Goal: Obtain resource: Download file/media

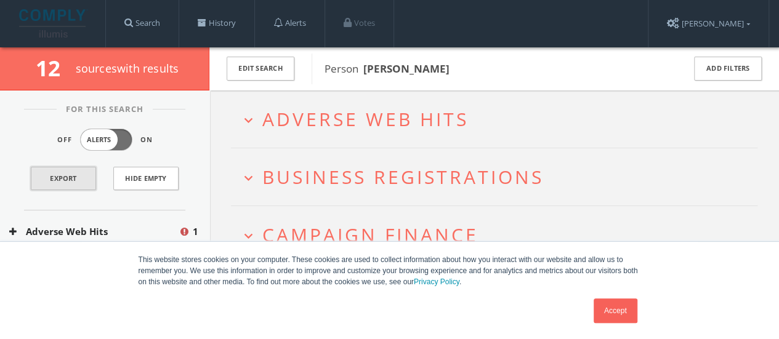
click at [42, 177] on link "Export" at bounding box center [63, 178] width 65 height 23
click at [263, 73] on button "Edit Search" at bounding box center [261, 69] width 68 height 24
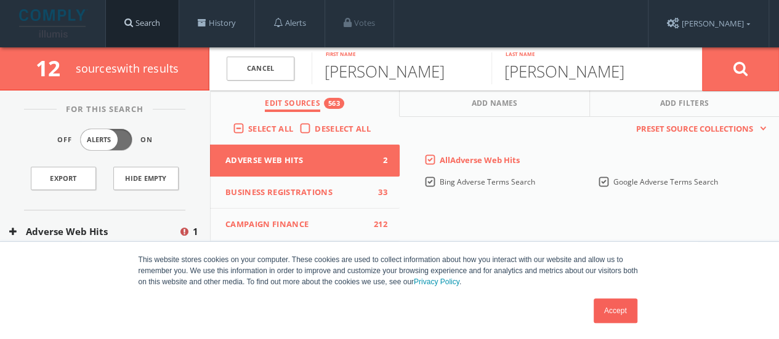
click at [136, 28] on link "Search" at bounding box center [142, 23] width 73 height 47
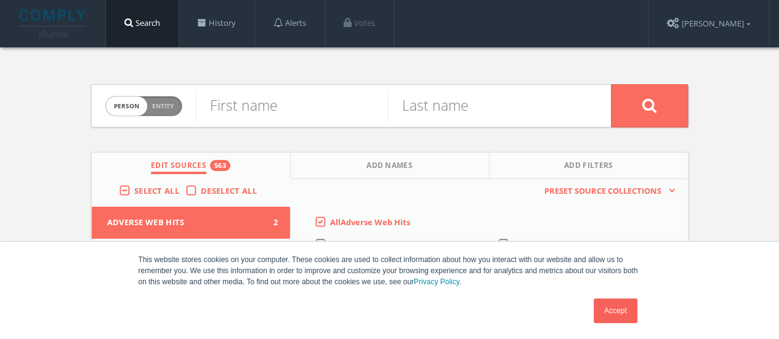
click at [166, 107] on span "Entity" at bounding box center [163, 106] width 22 height 9
checkbox input "true"
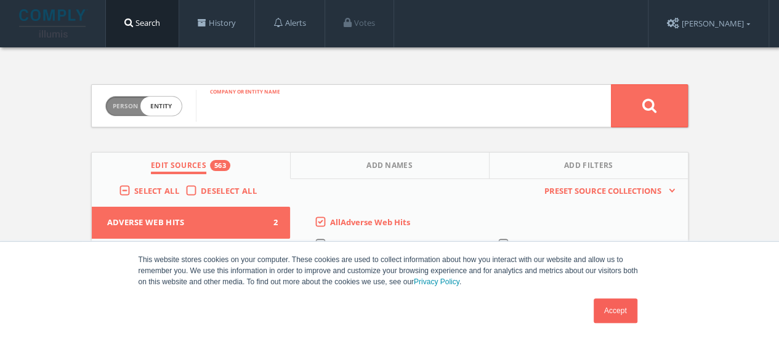
click at [224, 105] on input "text" at bounding box center [403, 106] width 415 height 32
type input "purple shovel"
click at [634, 89] on button at bounding box center [649, 105] width 77 height 43
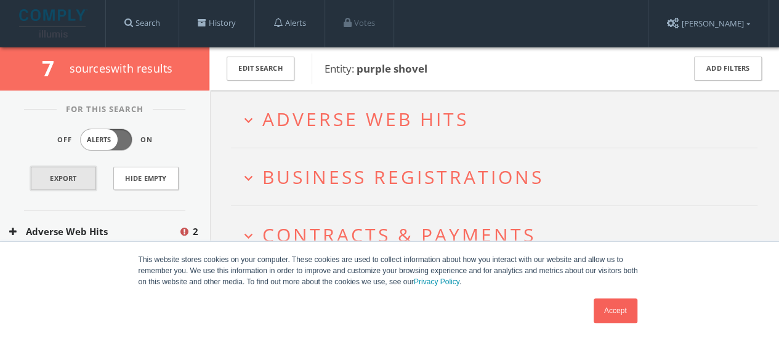
click at [51, 179] on link "Export" at bounding box center [63, 178] width 65 height 23
